Goal: Navigation & Orientation: Find specific page/section

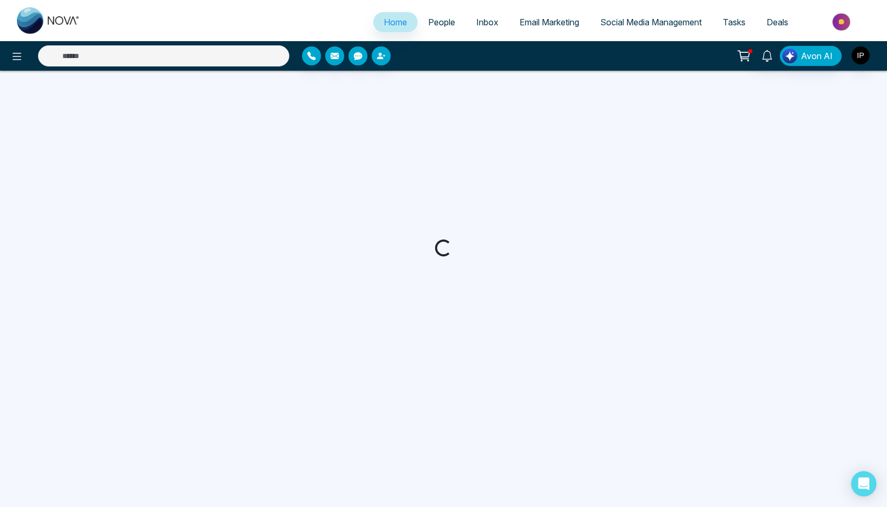
select select "*"
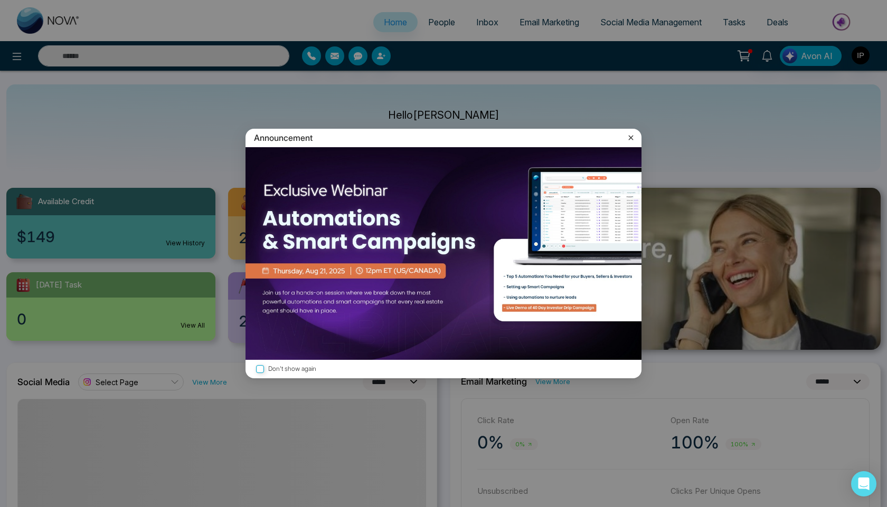
click at [629, 138] on icon at bounding box center [630, 137] width 11 height 11
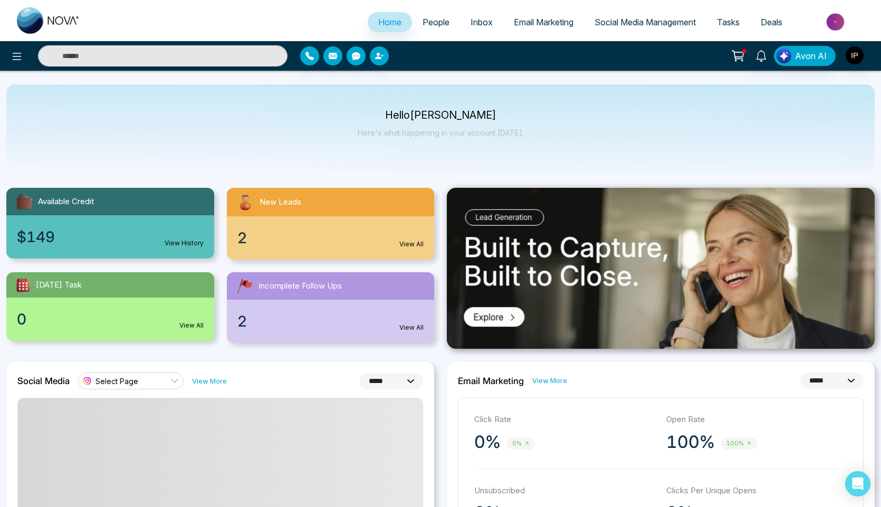
click at [339, 259] on div "2 View All" at bounding box center [331, 237] width 208 height 43
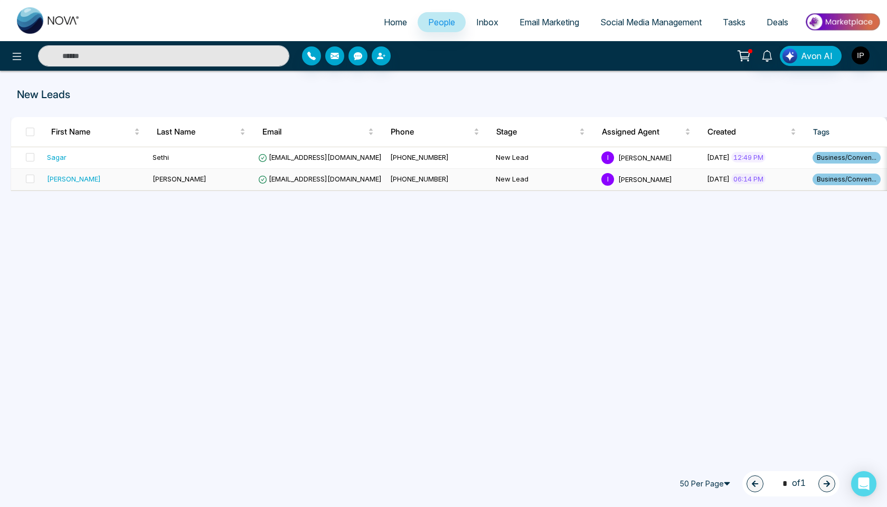
click at [344, 181] on span "[EMAIL_ADDRESS][DOMAIN_NAME]" at bounding box center [319, 179] width 123 height 8
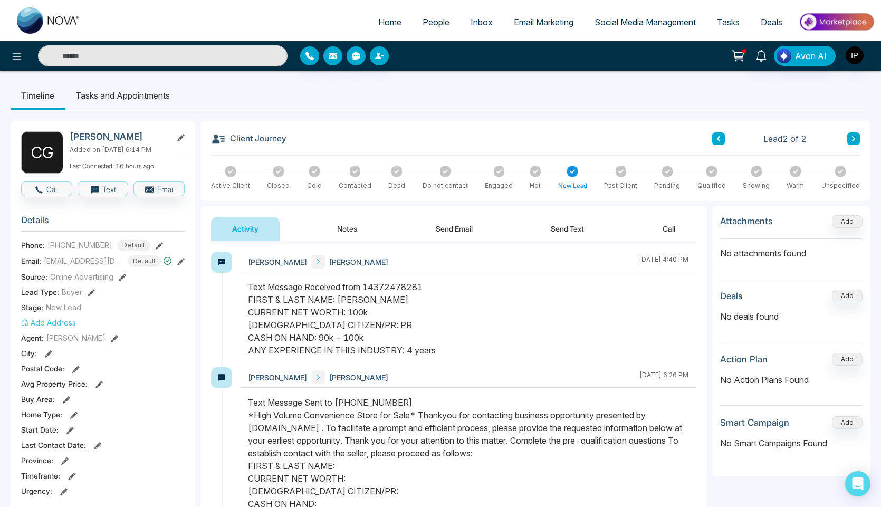
drag, startPoint x: 433, startPoint y: 352, endPoint x: 257, endPoint y: 320, distance: 179.1
click at [257, 320] on div "Text Message Received from 14372478281 FIRST & LAST NAME: [PERSON_NAME] CURRENT…" at bounding box center [468, 319] width 441 height 76
click at [463, 324] on div "Text Message Received from 14372478281 FIRST & LAST NAME: [PERSON_NAME] CURRENT…" at bounding box center [468, 319] width 441 height 76
click at [459, 233] on button "Send Email" at bounding box center [454, 229] width 79 height 24
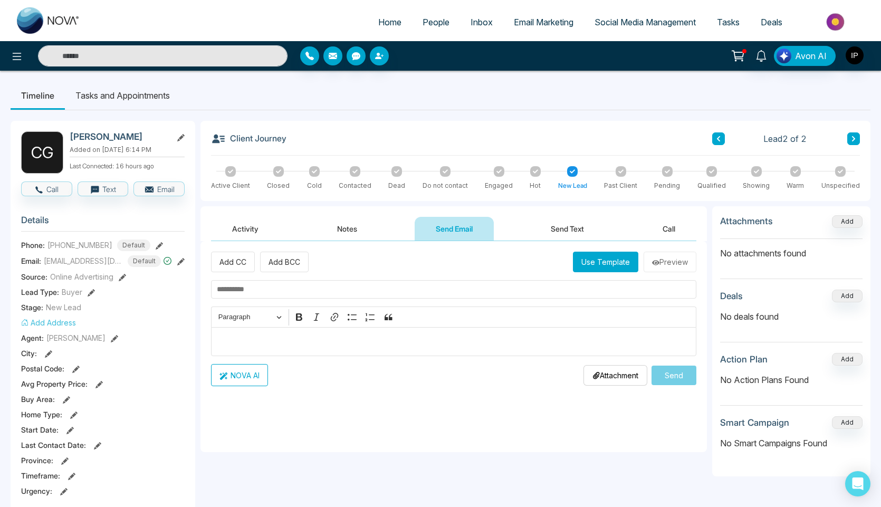
click at [360, 229] on button "Notes" at bounding box center [347, 229] width 62 height 24
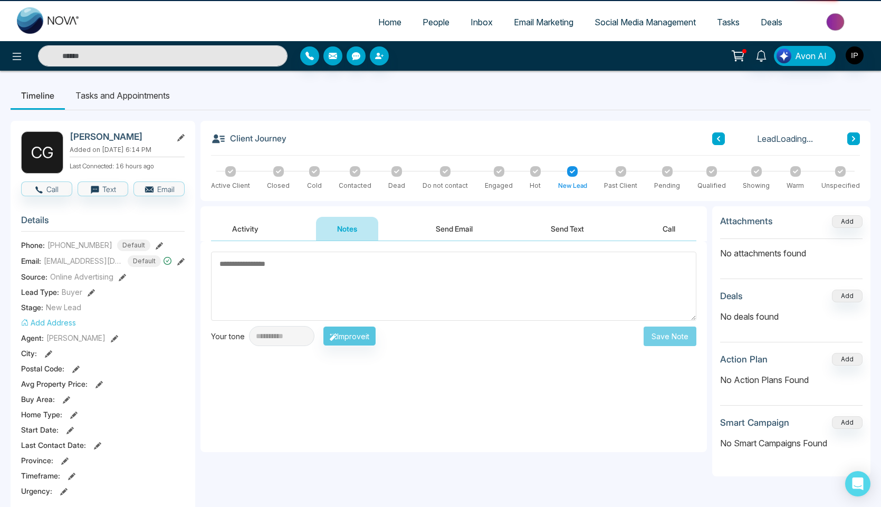
click at [239, 231] on button "Activity" at bounding box center [245, 229] width 69 height 24
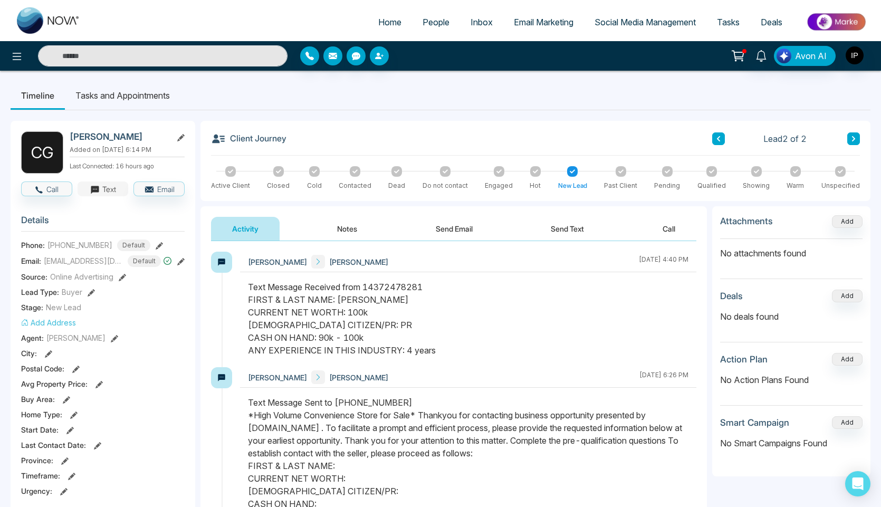
click at [103, 188] on button "Text" at bounding box center [103, 189] width 51 height 15
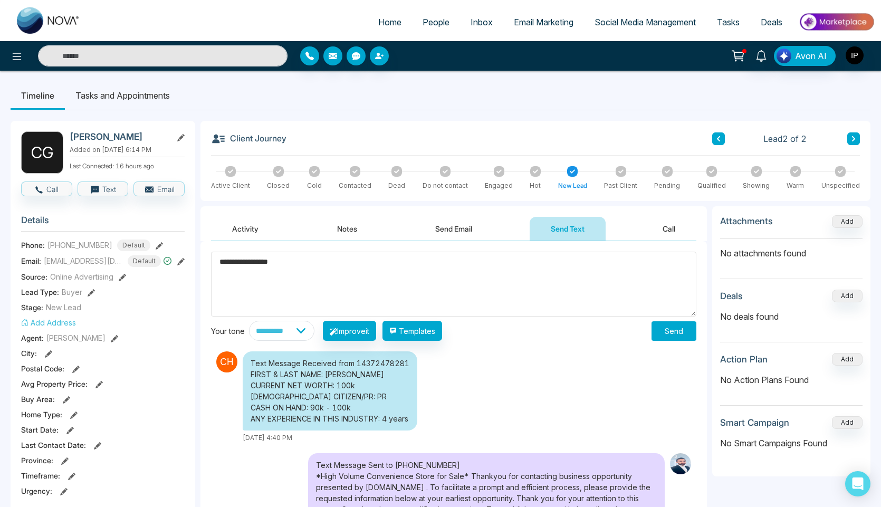
drag, startPoint x: 253, startPoint y: 268, endPoint x: 355, endPoint y: 265, distance: 101.4
click at [354, 265] on textarea "**********" at bounding box center [454, 284] width 486 height 65
type textarea "**********"
click at [391, 25] on span "Home" at bounding box center [389, 22] width 23 height 11
select select "*"
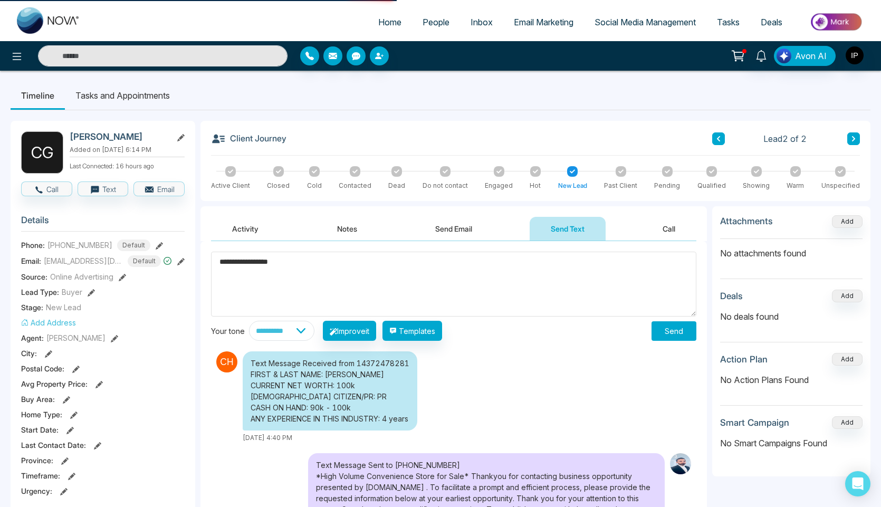
select select "*"
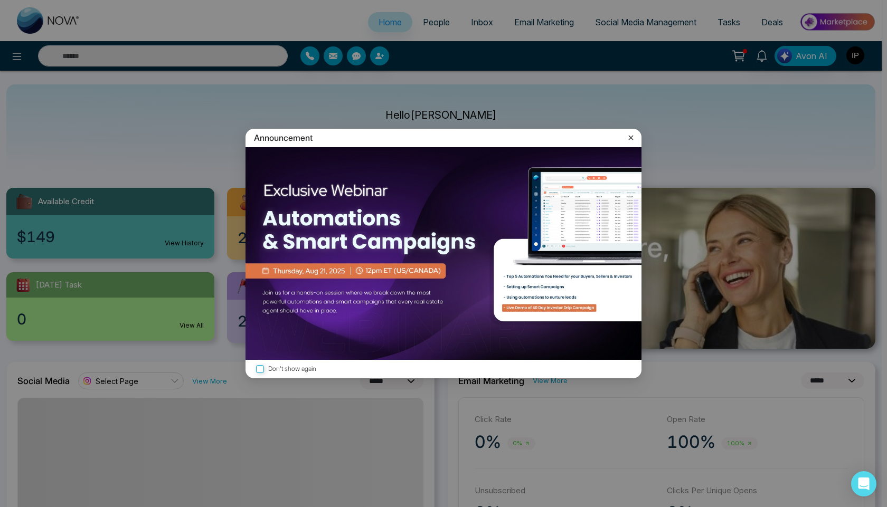
click at [628, 137] on icon at bounding box center [630, 137] width 11 height 11
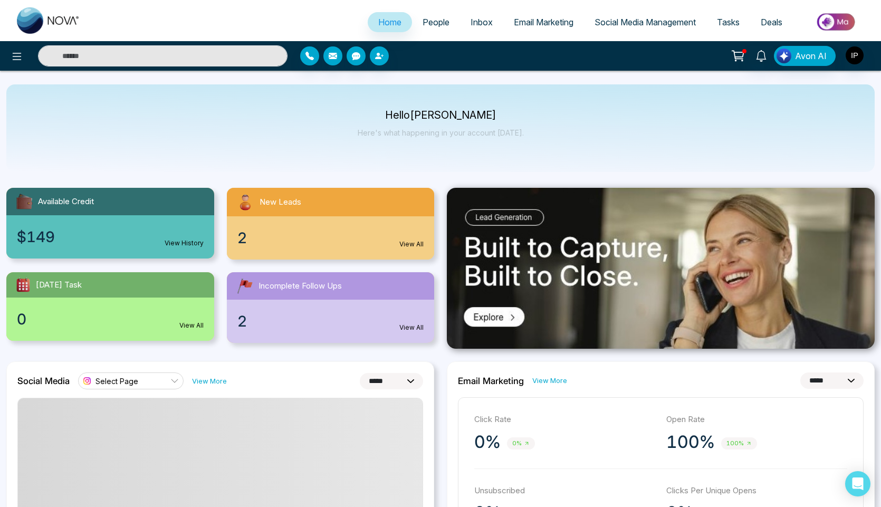
click at [320, 301] on div "2 View All" at bounding box center [331, 321] width 208 height 43
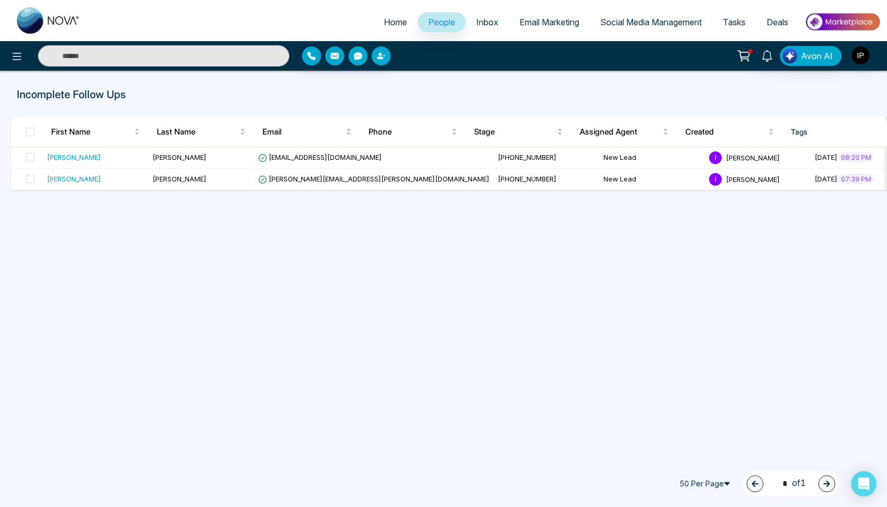
click at [395, 23] on span "Home" at bounding box center [395, 22] width 23 height 11
select select "*"
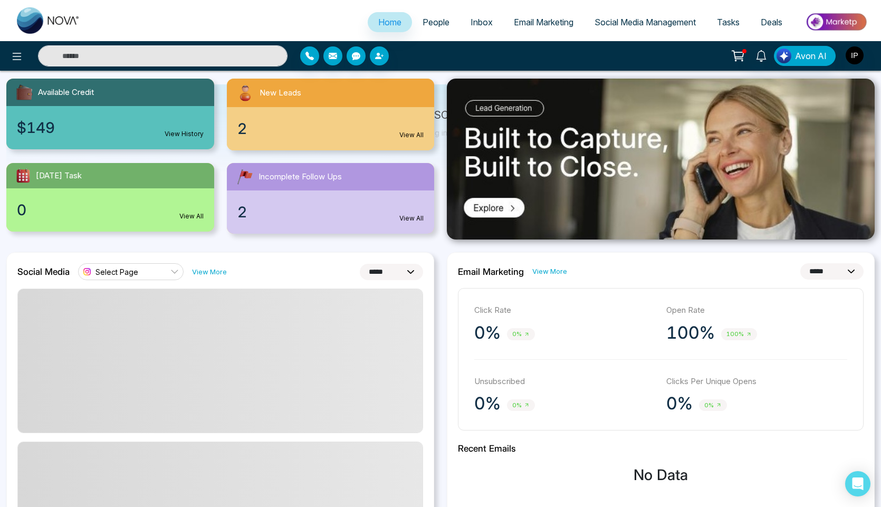
scroll to position [158, 0]
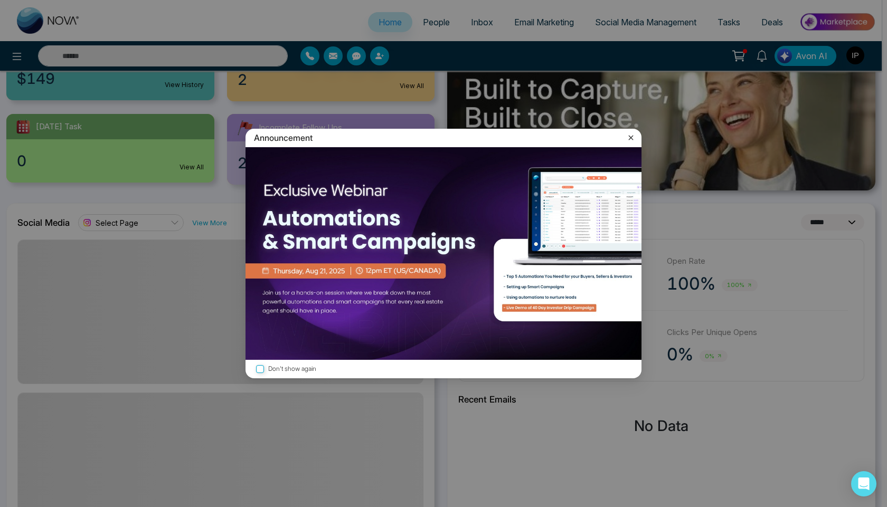
click at [631, 139] on icon at bounding box center [630, 137] width 11 height 11
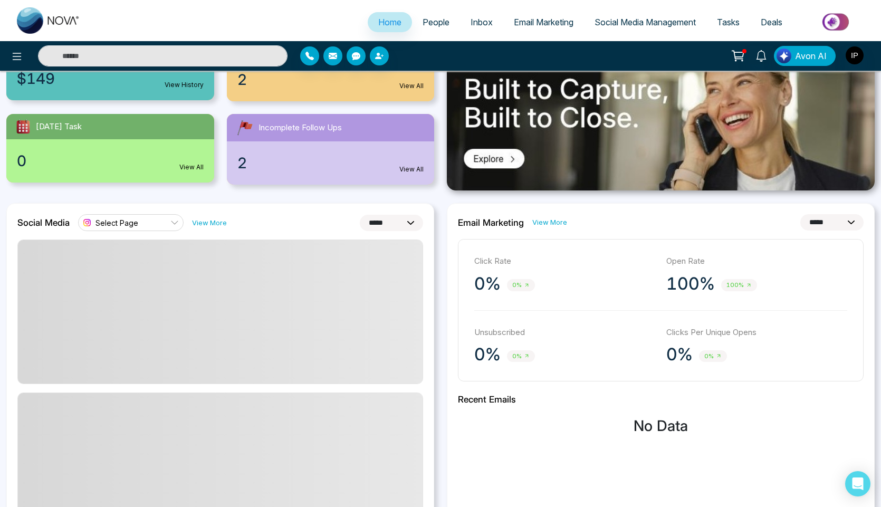
click at [552, 21] on span "Email Marketing" at bounding box center [544, 22] width 60 height 11
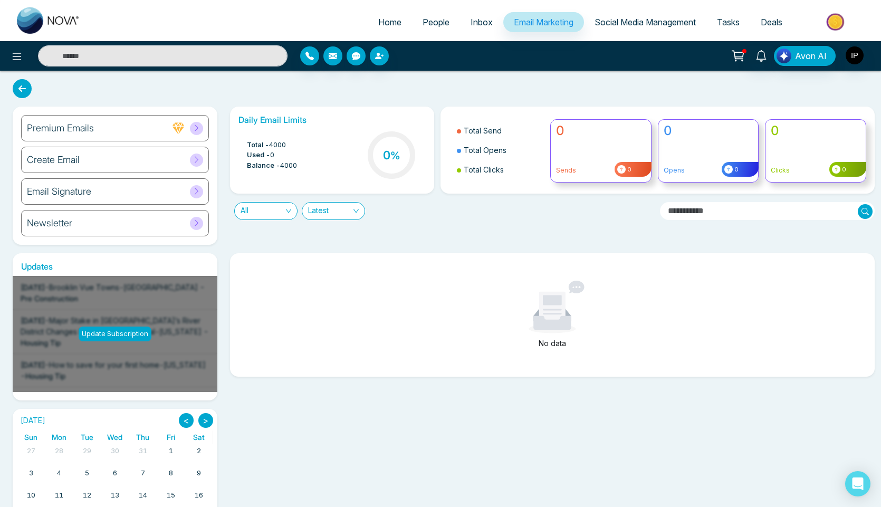
click at [598, 16] on link "Social Media Management" at bounding box center [645, 22] width 122 height 20
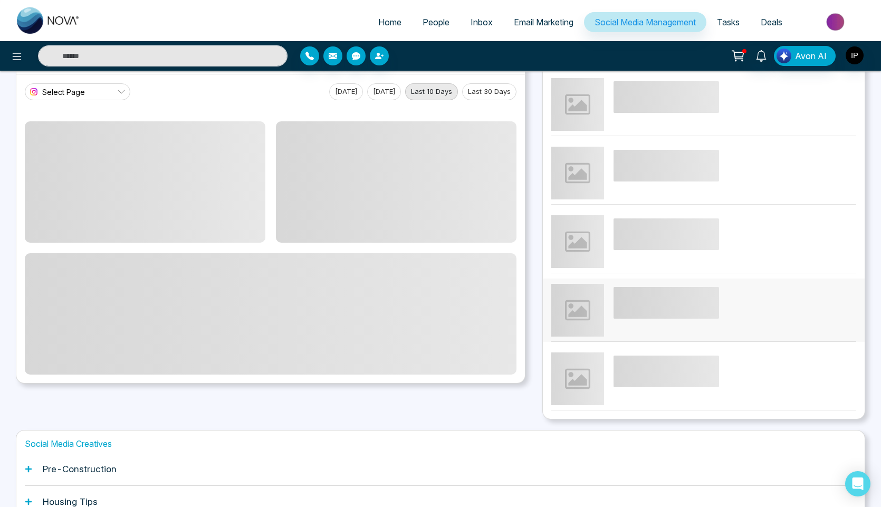
scroll to position [175, 0]
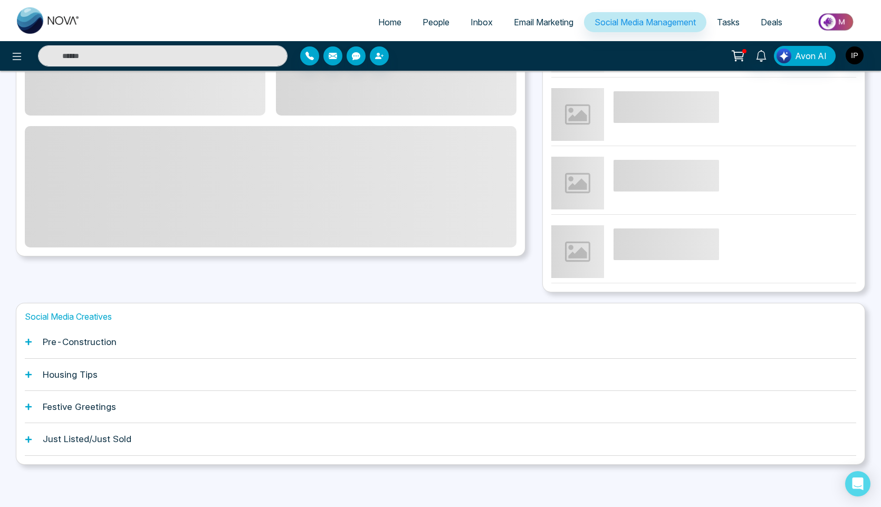
drag, startPoint x: 103, startPoint y: 336, endPoint x: 97, endPoint y: 335, distance: 6.4
click at [100, 336] on div "Pre-Construction" at bounding box center [441, 342] width 832 height 32
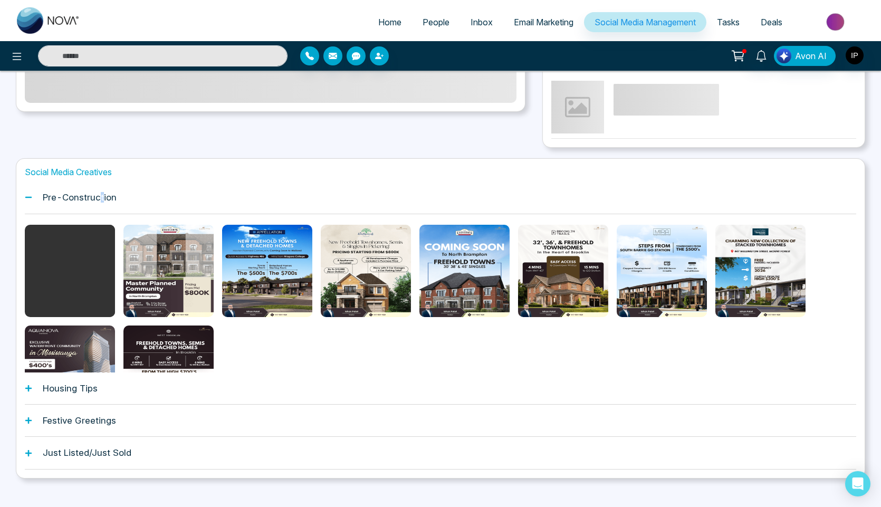
scroll to position [333, 0]
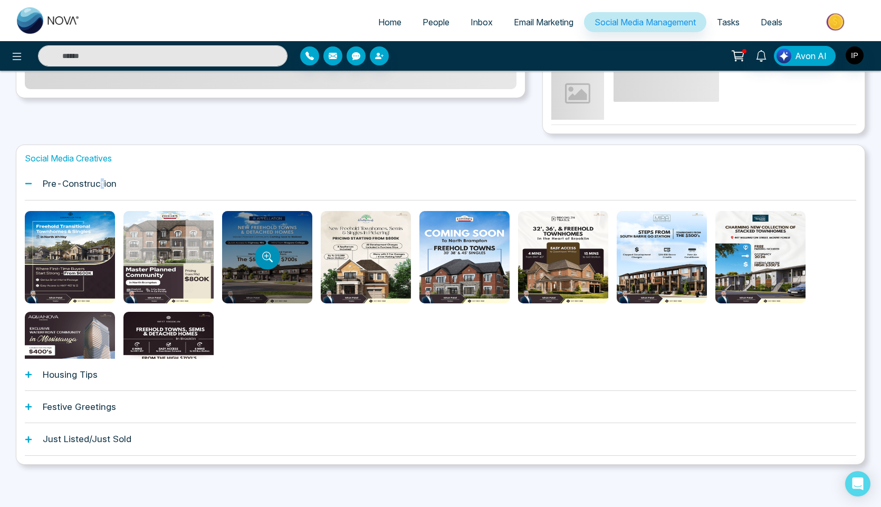
click at [266, 270] on button "Preview template" at bounding box center [267, 256] width 25 height 25
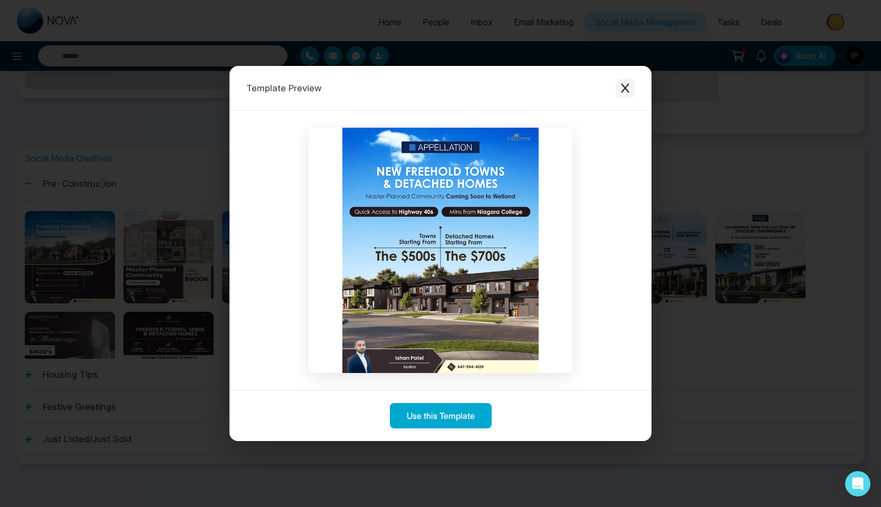
click at [628, 82] on button "Close modal" at bounding box center [625, 88] width 19 height 19
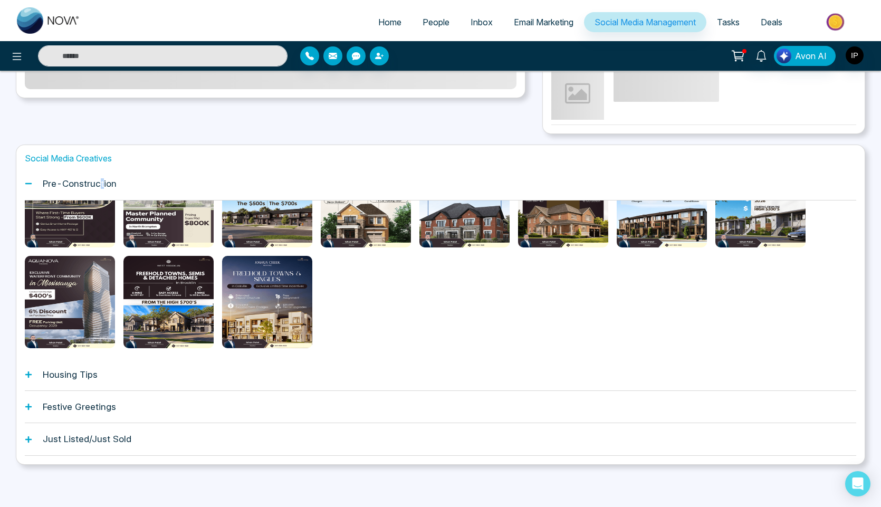
scroll to position [56, 0]
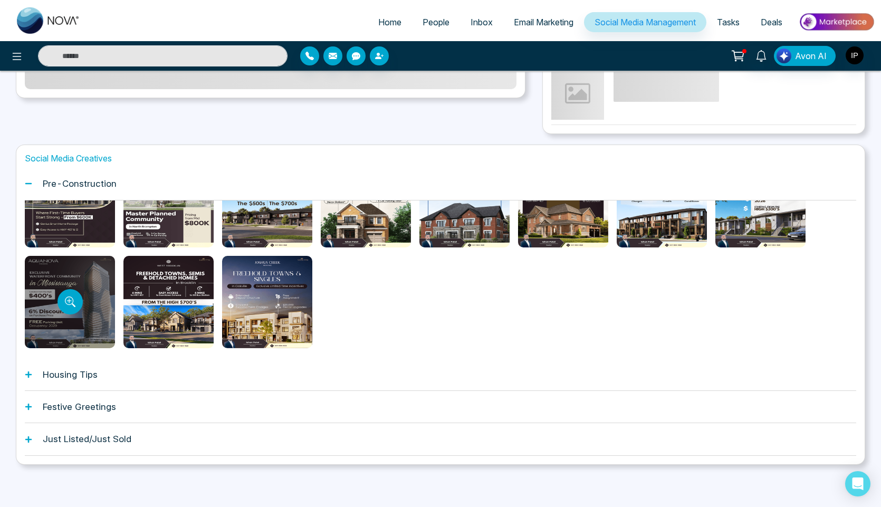
click at [50, 264] on div at bounding box center [70, 302] width 90 height 92
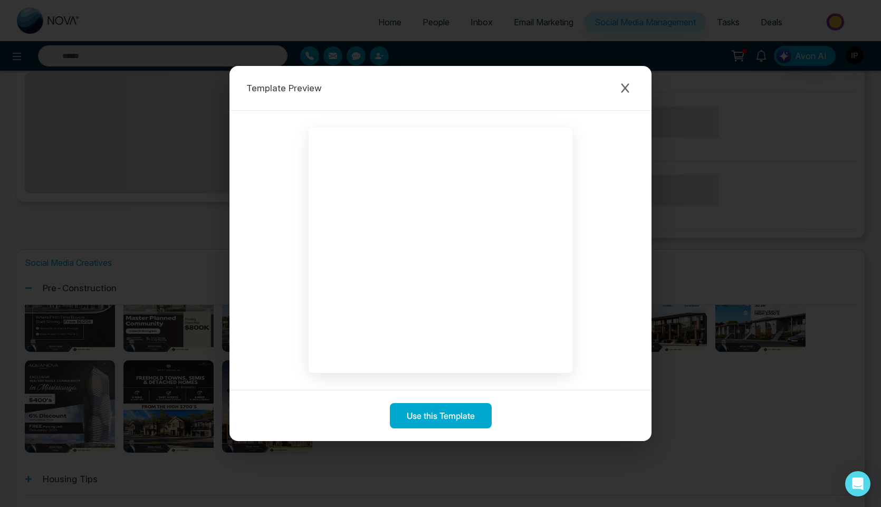
scroll to position [280, 0]
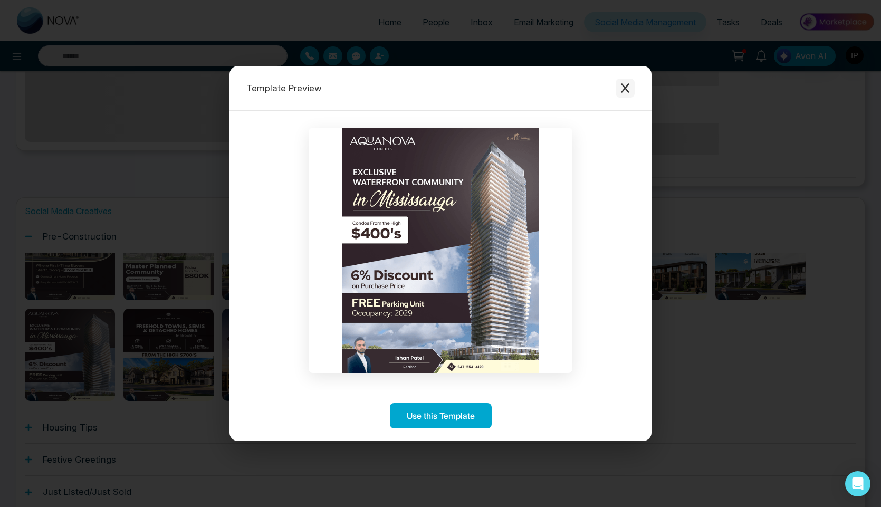
click at [621, 89] on icon "Close modal" at bounding box center [625, 88] width 11 height 11
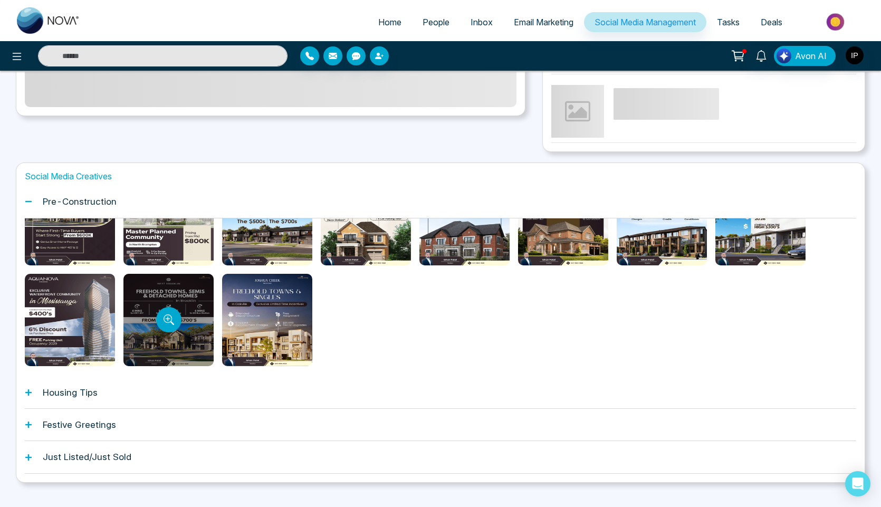
scroll to position [333, 0]
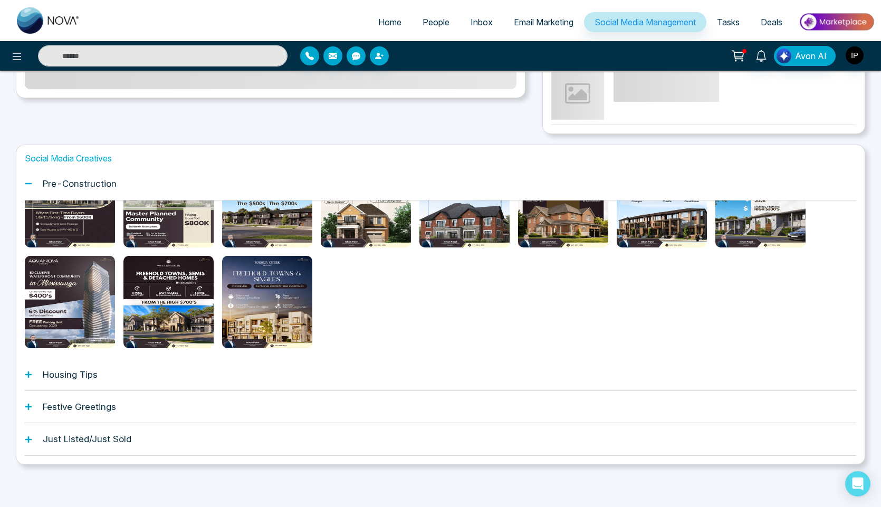
click at [106, 378] on div "Housing Tips" at bounding box center [441, 375] width 832 height 32
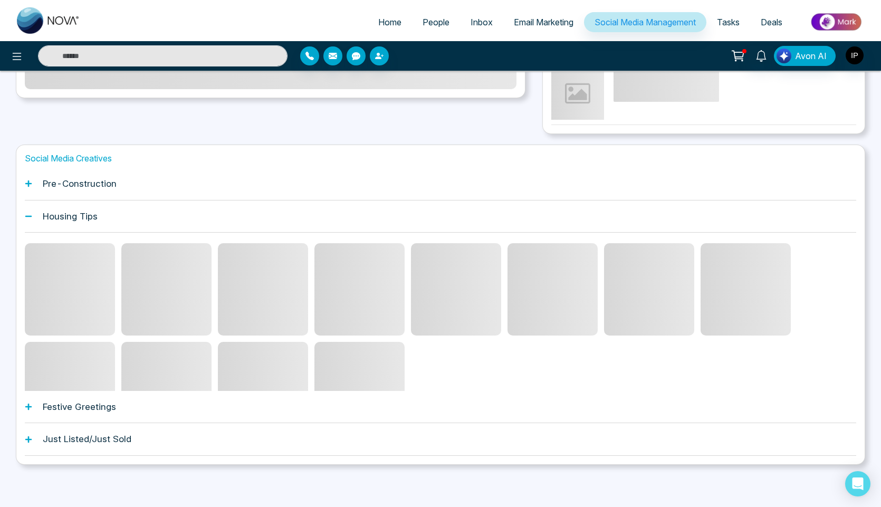
scroll to position [288, 0]
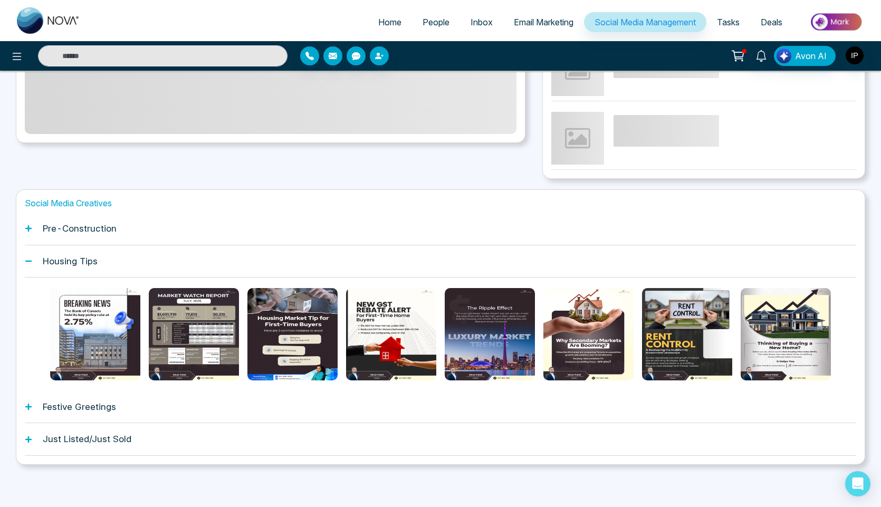
click at [72, 409] on h1 "Festive Greetings" at bounding box center [79, 407] width 73 height 11
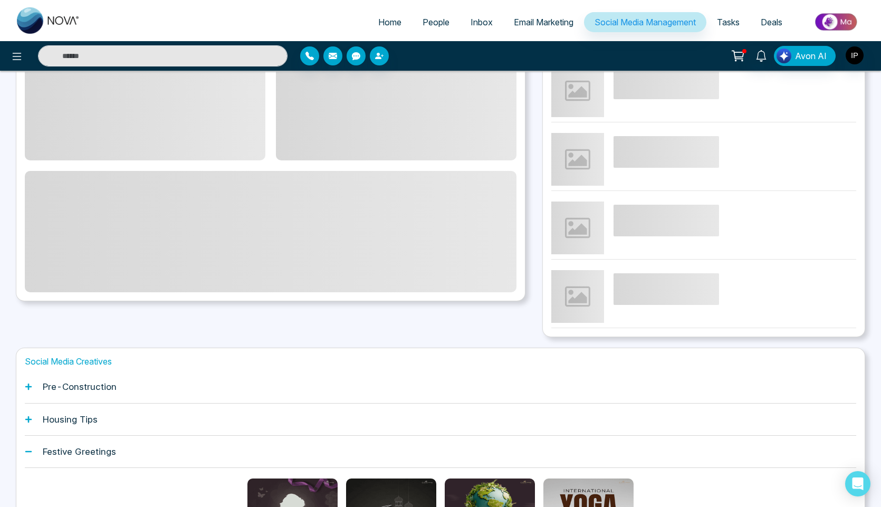
scroll to position [0, 0]
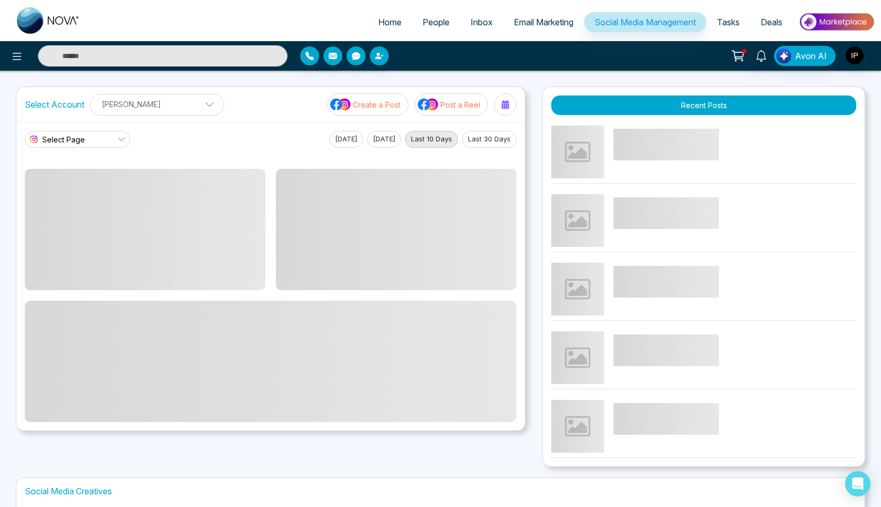
click at [380, 22] on span "Home" at bounding box center [389, 22] width 23 height 11
select select "*"
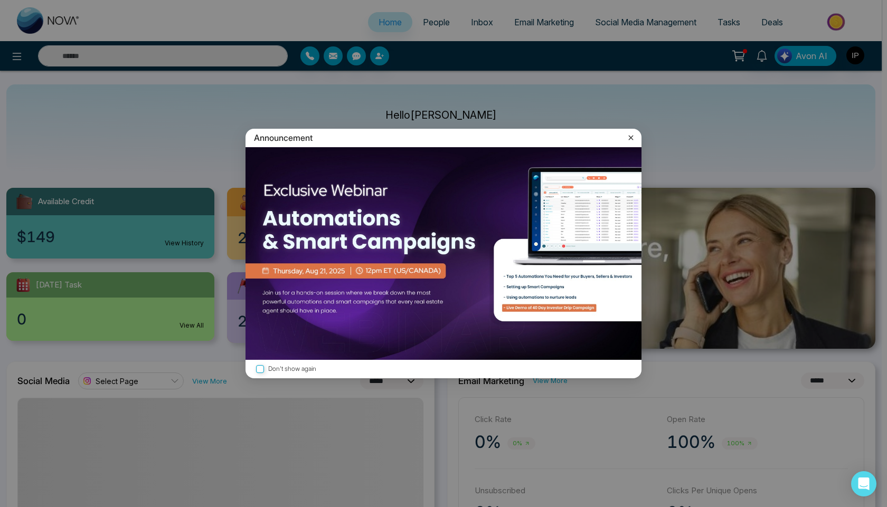
click at [629, 136] on icon at bounding box center [631, 137] width 5 height 5
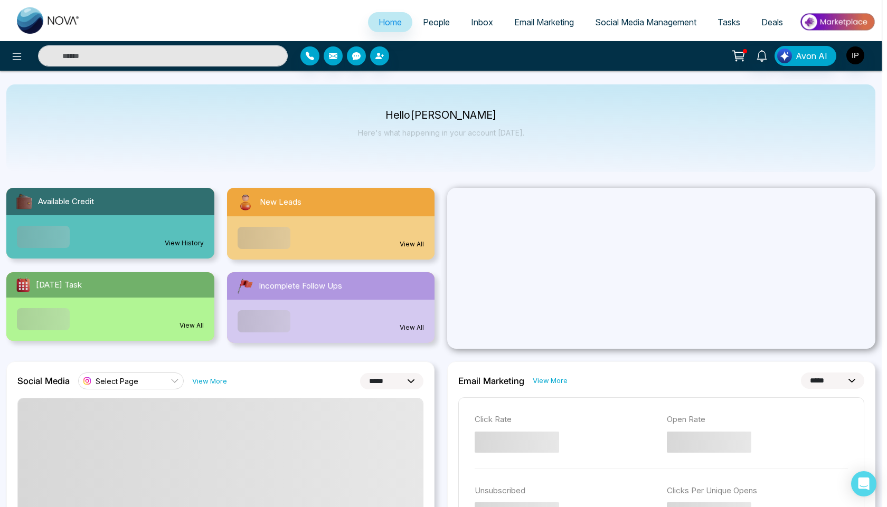
select select "*"
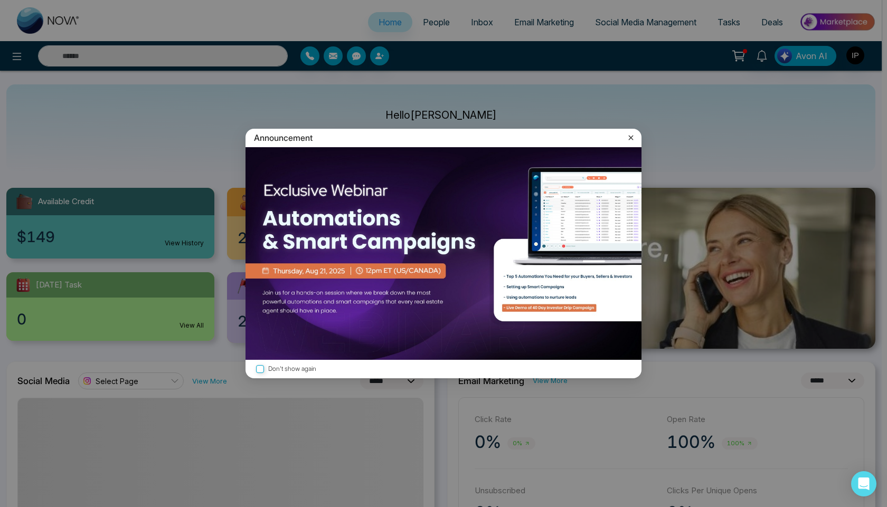
click at [630, 136] on icon at bounding box center [630, 137] width 11 height 11
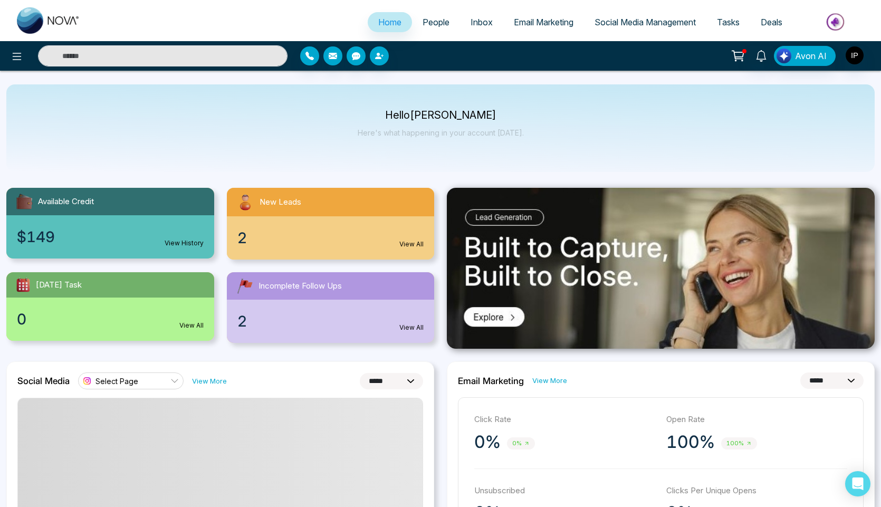
click at [849, 26] on img at bounding box center [837, 22] width 77 height 24
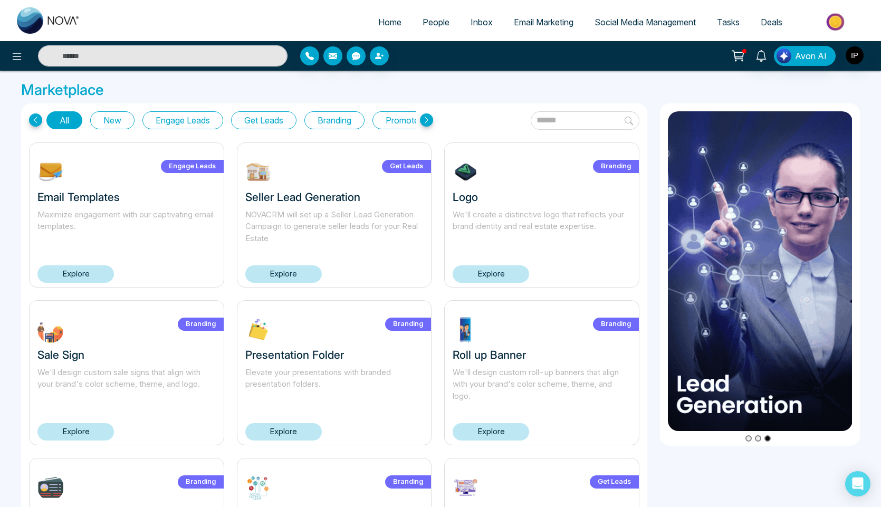
click at [85, 277] on link "Explore" at bounding box center [75, 273] width 77 height 17
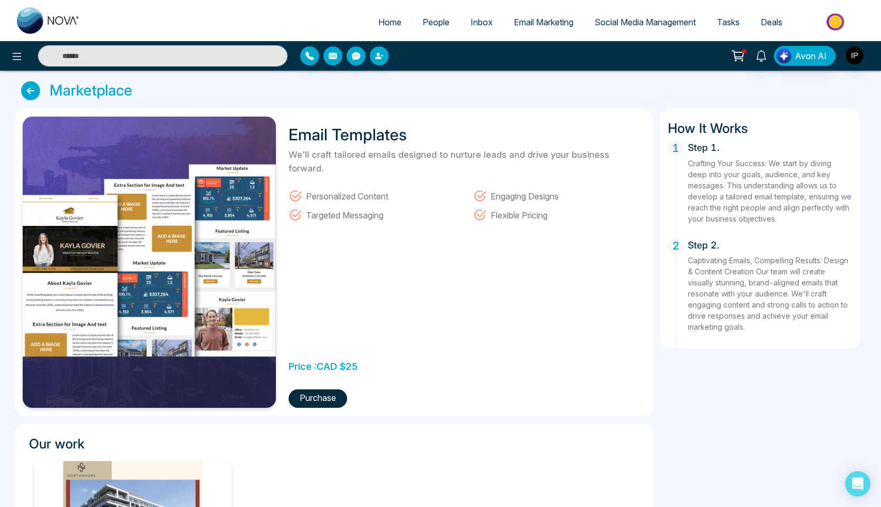
click at [391, 17] on span "Home" at bounding box center [389, 22] width 23 height 11
select select "*"
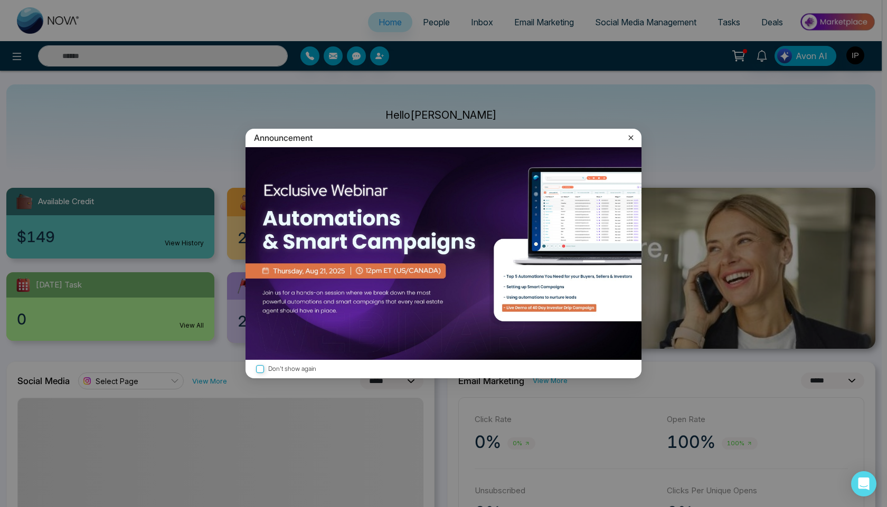
click at [627, 139] on icon at bounding box center [630, 137] width 11 height 11
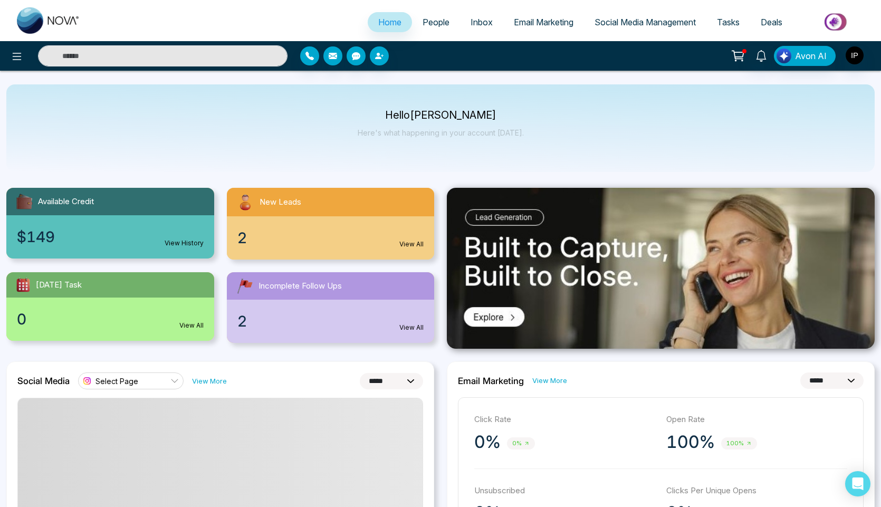
click at [772, 25] on span "Deals" at bounding box center [772, 22] width 22 height 11
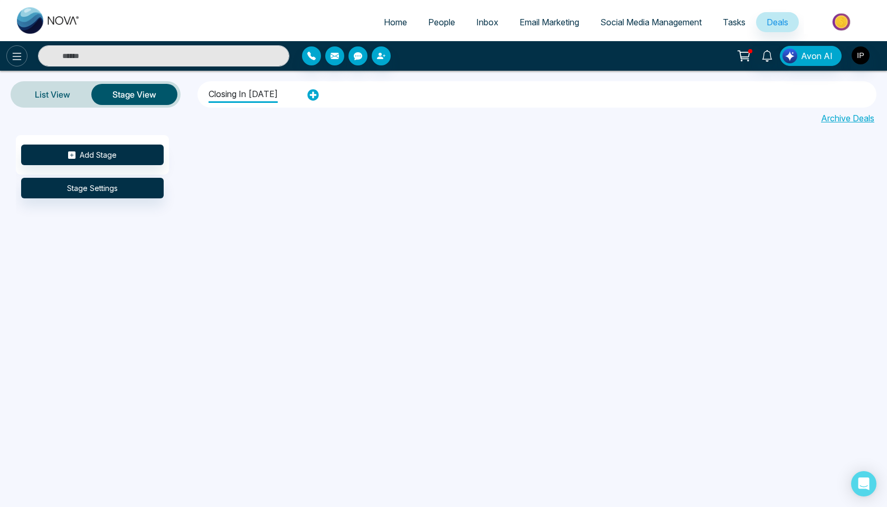
click at [11, 54] on button at bounding box center [16, 55] width 21 height 21
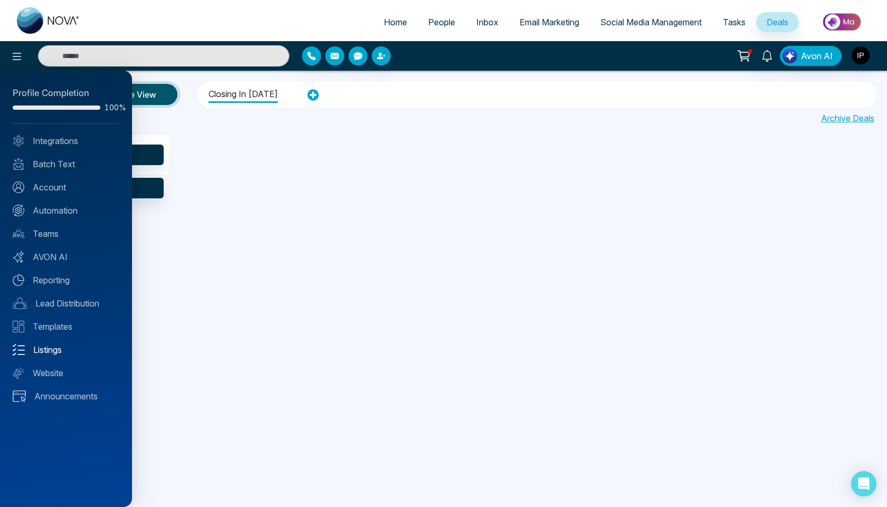
click at [47, 354] on link "Listings" at bounding box center [66, 350] width 107 height 13
